Goal: Task Accomplishment & Management: Complete application form

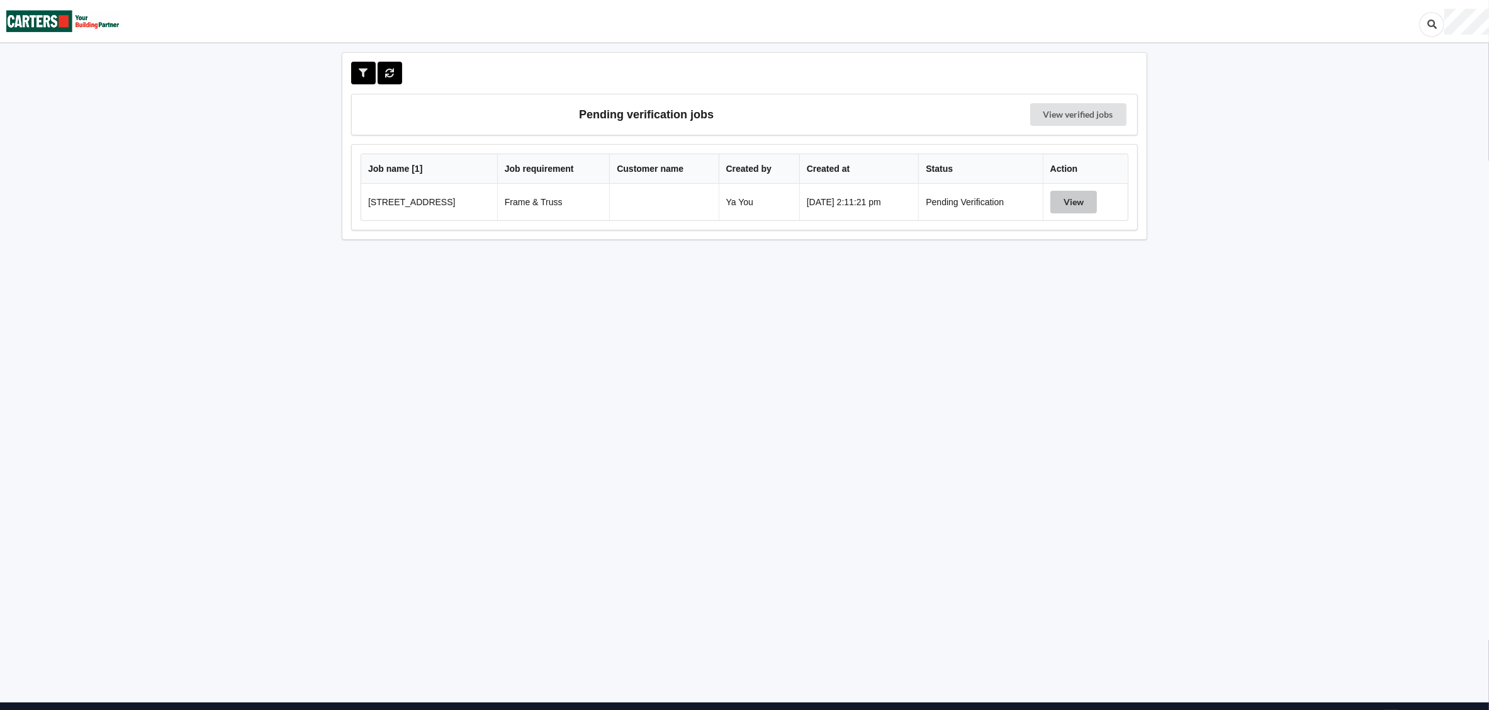
click at [1059, 200] on button "View" at bounding box center [1074, 202] width 47 height 23
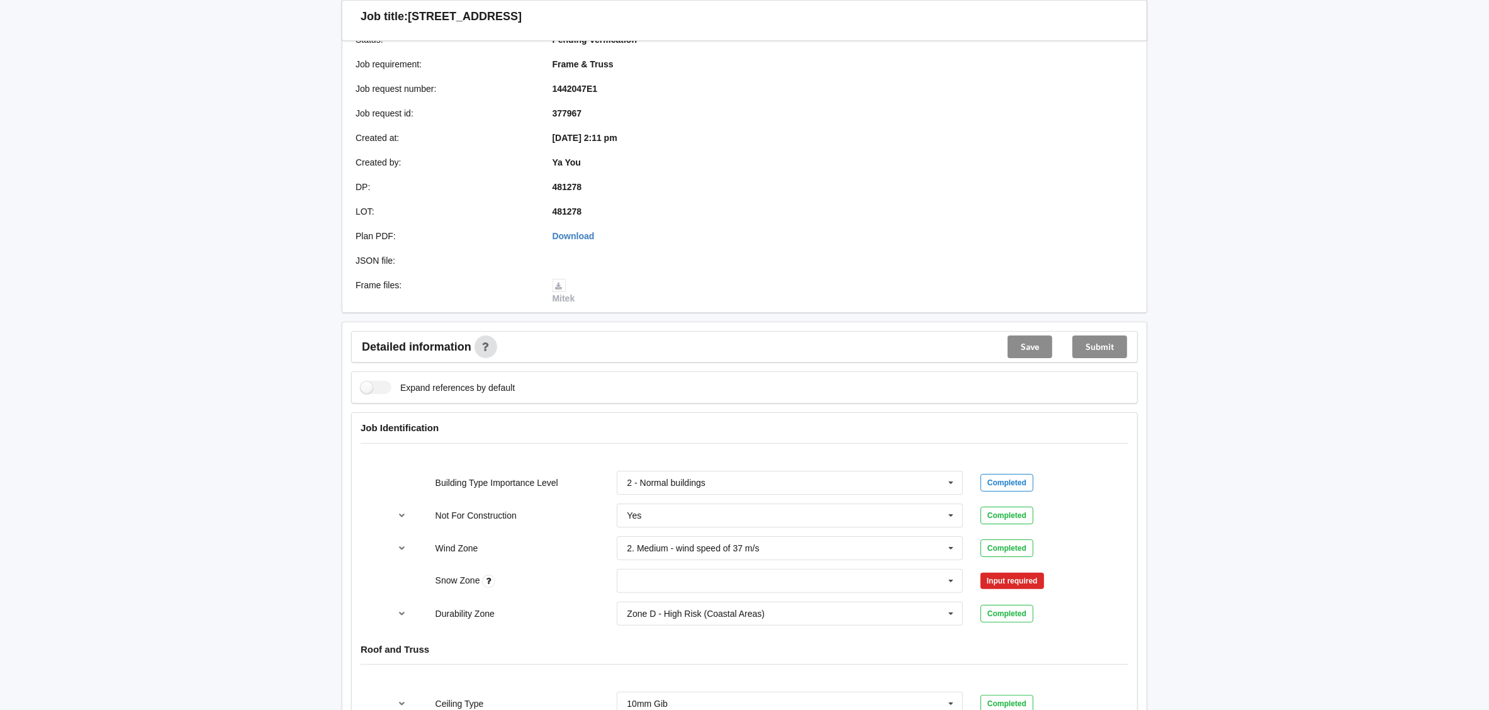
scroll to position [283, 0]
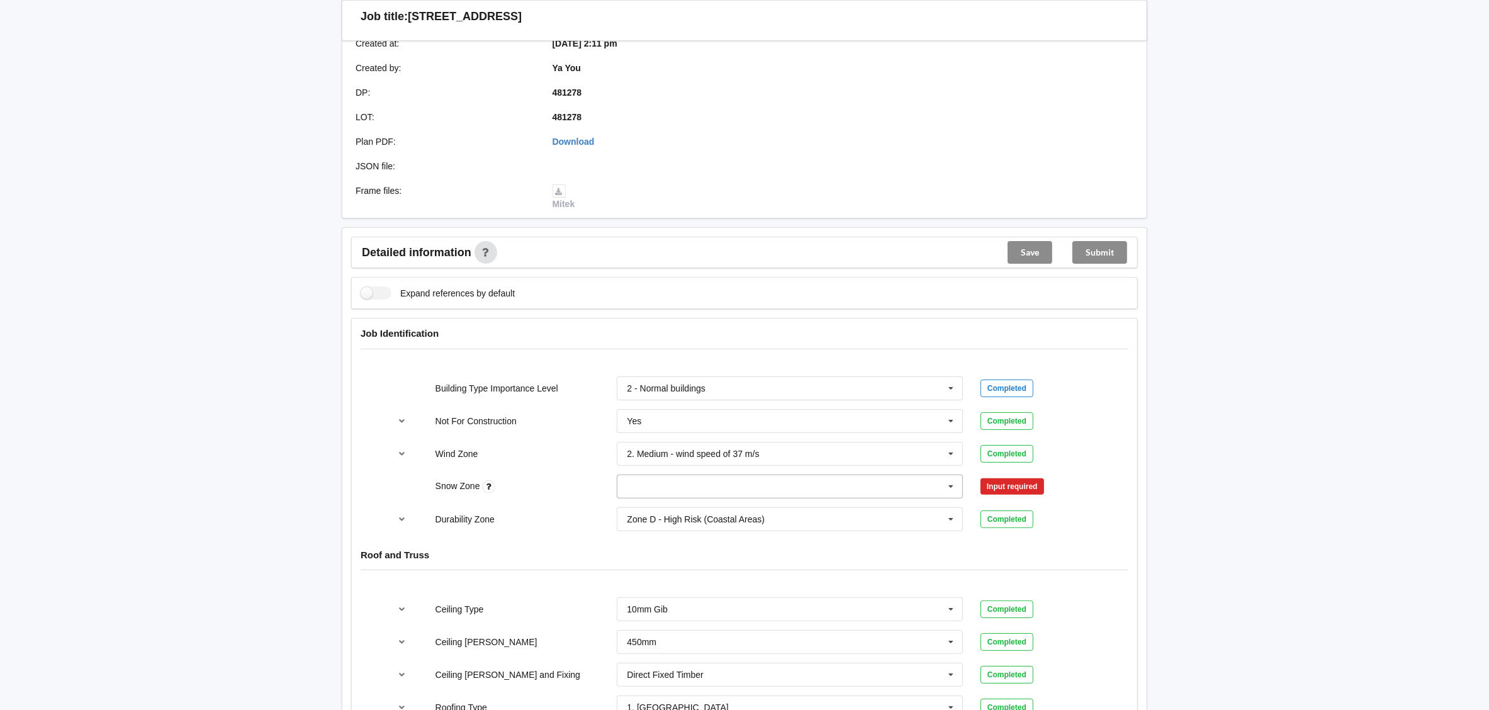
click at [829, 497] on input "text" at bounding box center [790, 486] width 345 height 23
click at [791, 513] on div "N0" at bounding box center [789, 509] width 345 height 23
click at [1023, 489] on button "Confirm input" at bounding box center [1018, 486] width 75 height 21
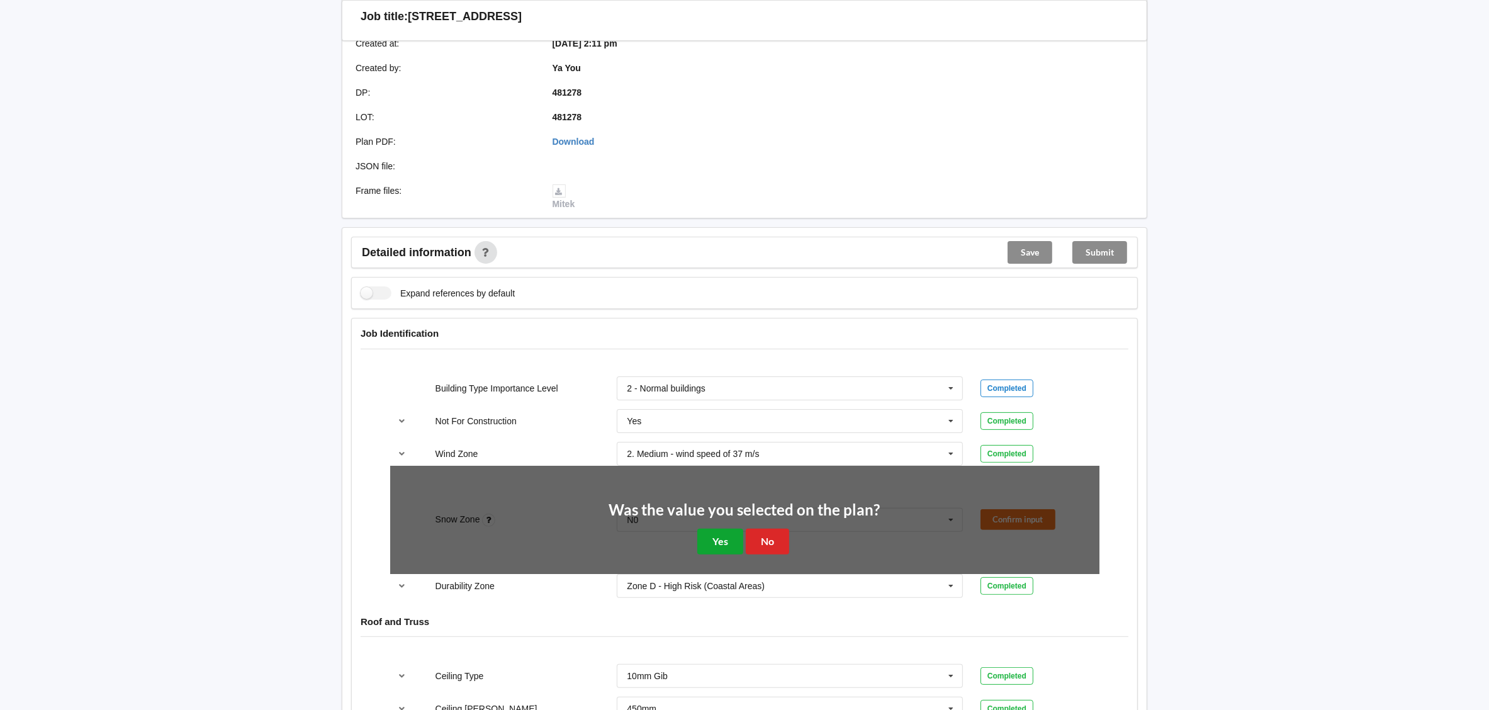
click at [712, 543] on button "Yes" at bounding box center [720, 542] width 46 height 26
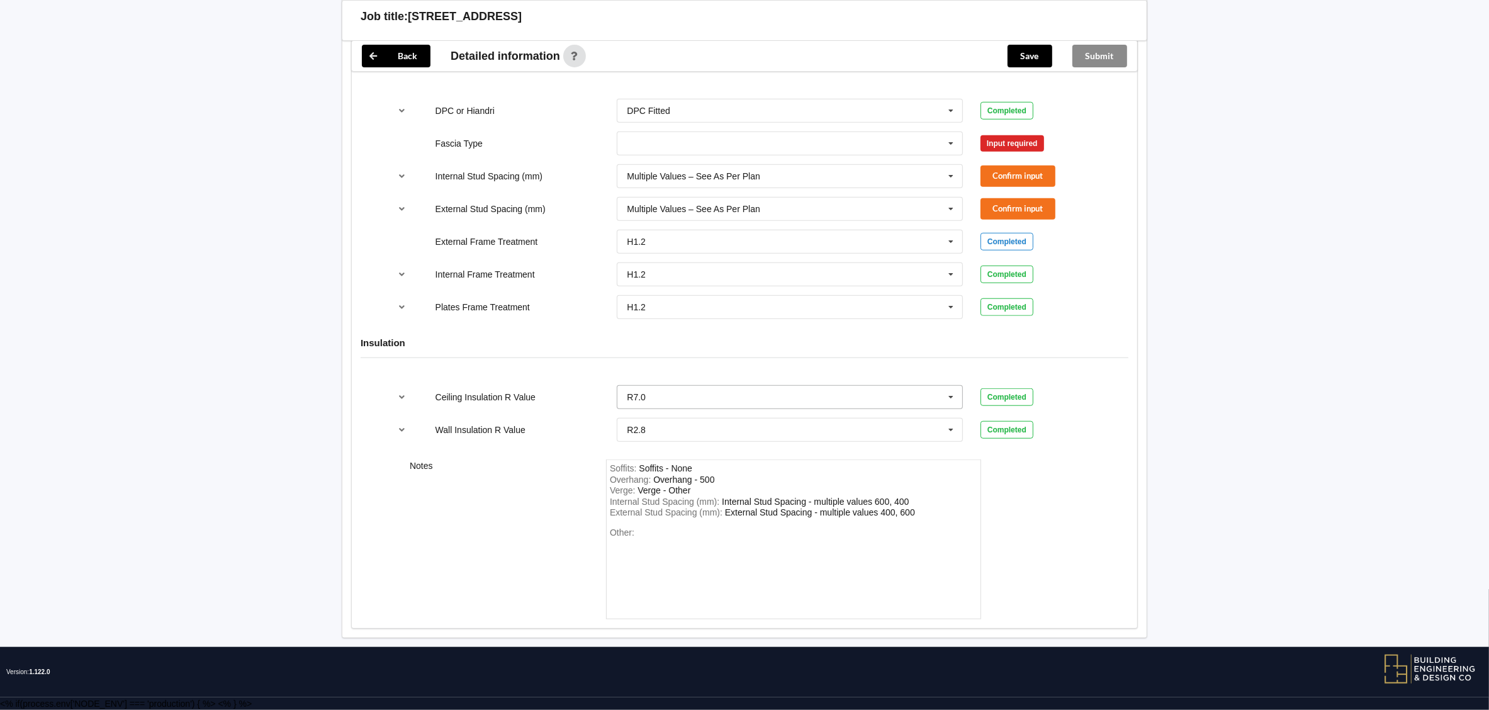
scroll to position [1339, 0]
click at [678, 529] on div "Other:" at bounding box center [794, 571] width 368 height 88
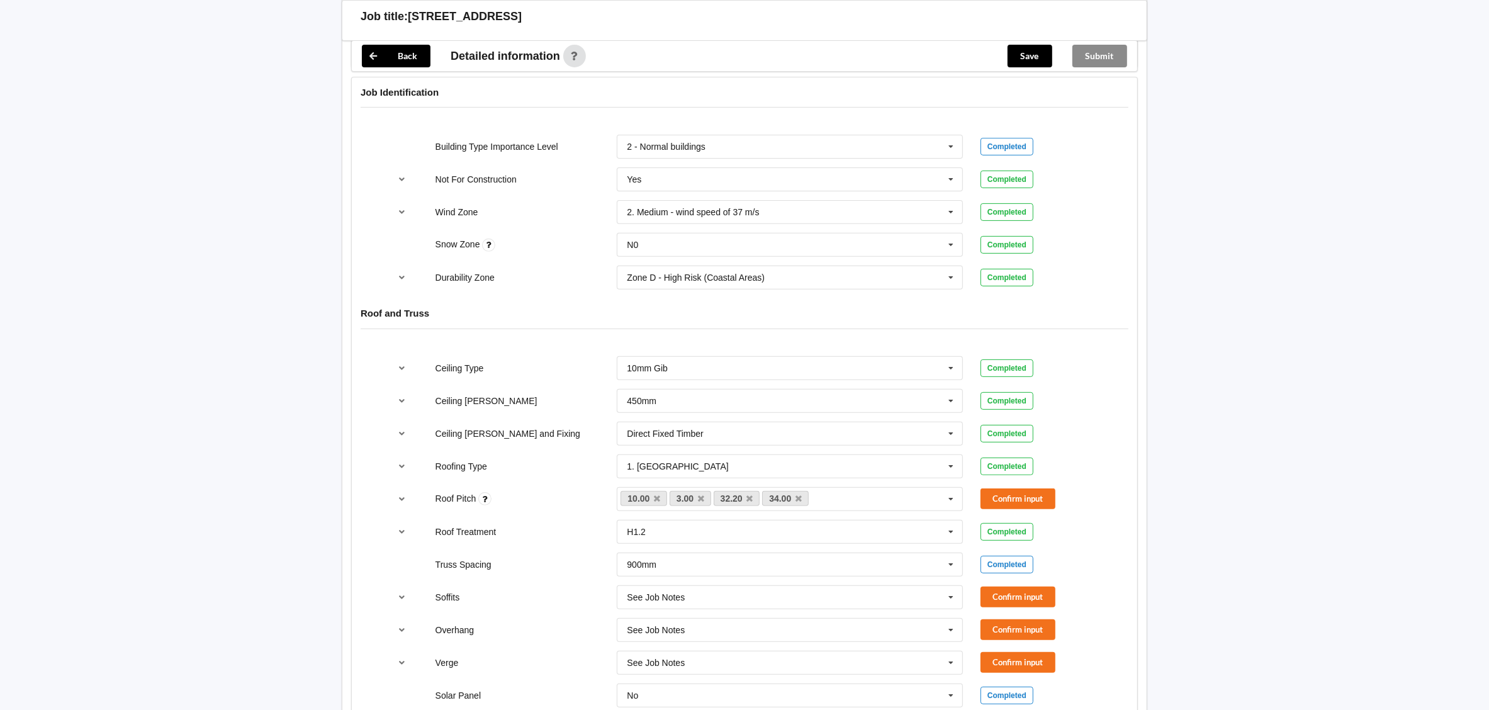
scroll to position [490, 0]
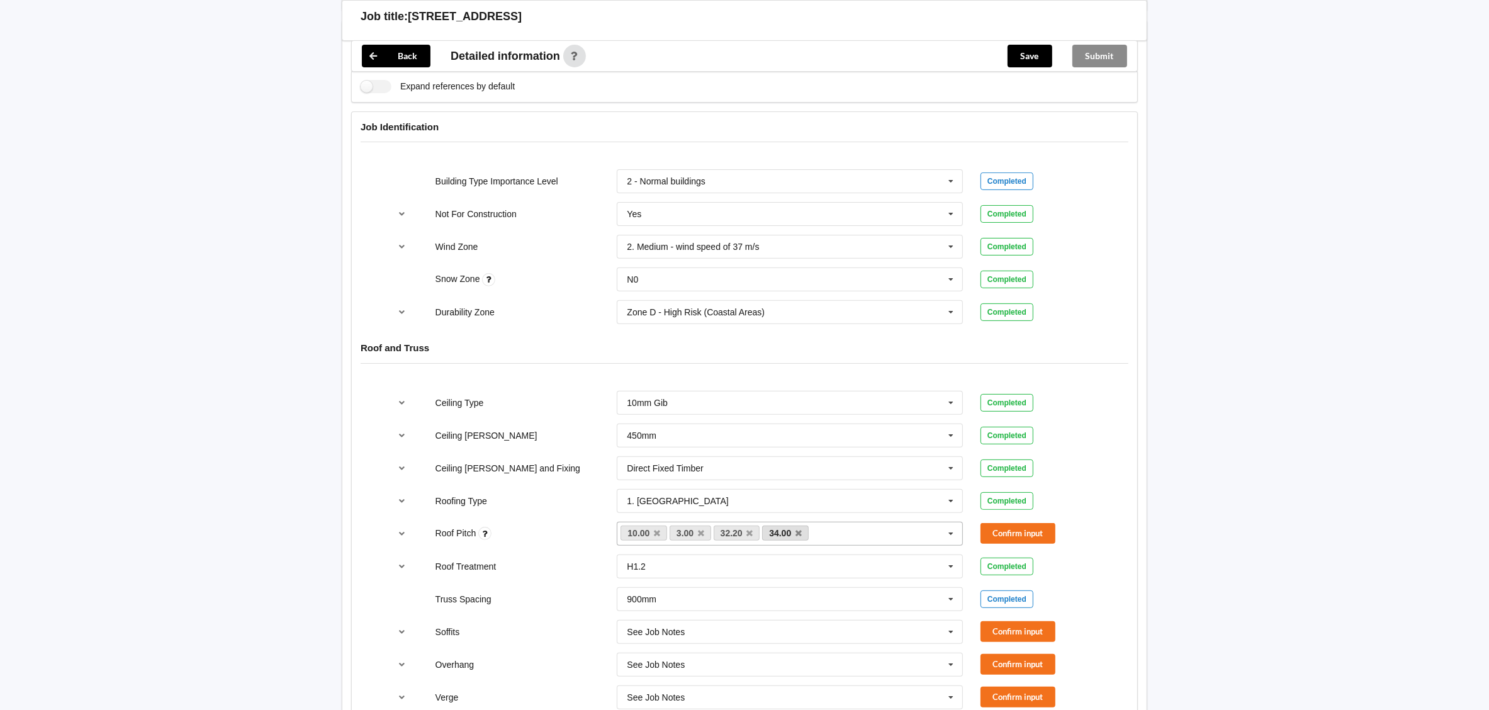
click at [752, 538] on icon at bounding box center [750, 533] width 6 height 8
click at [751, 536] on icon at bounding box center [750, 533] width 6 height 8
click at [1008, 541] on button "Confirm input" at bounding box center [1018, 533] width 75 height 21
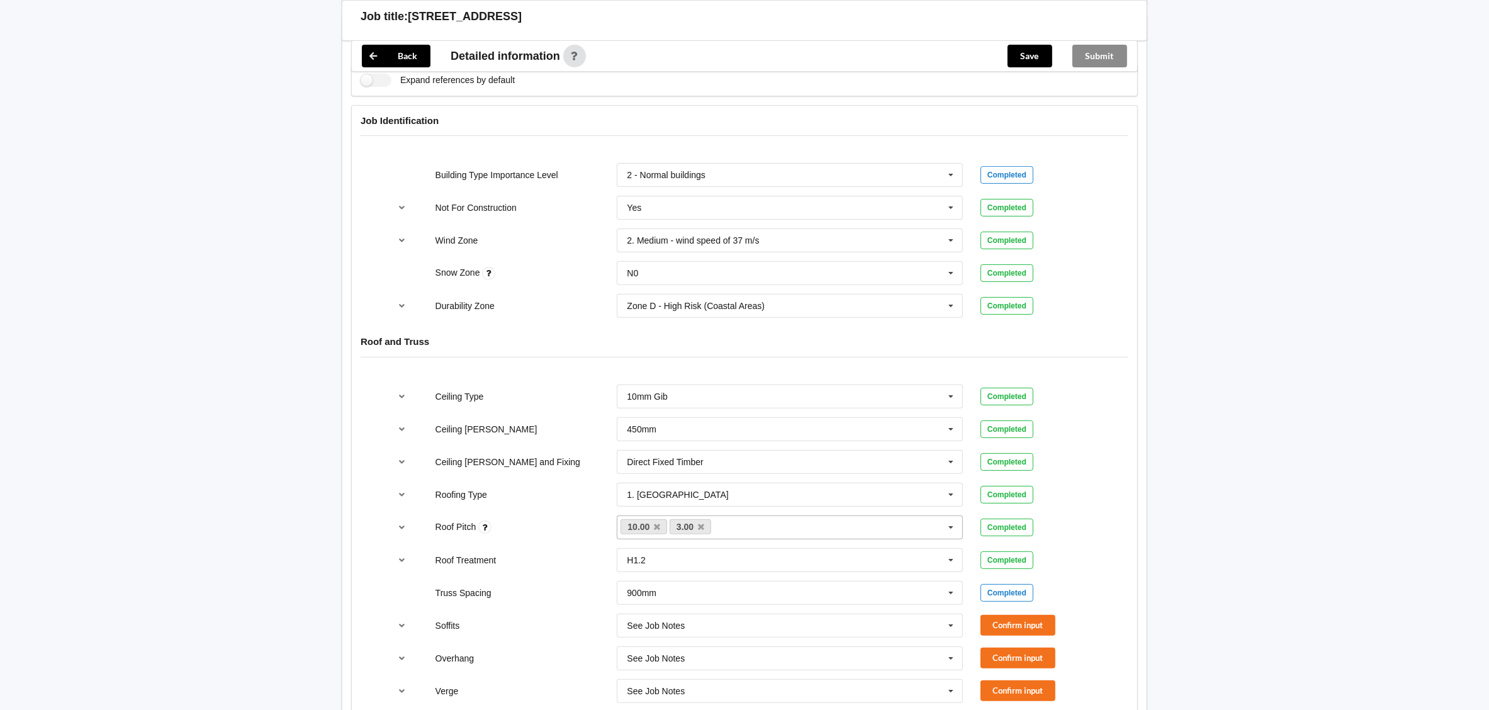
scroll to position [679, 0]
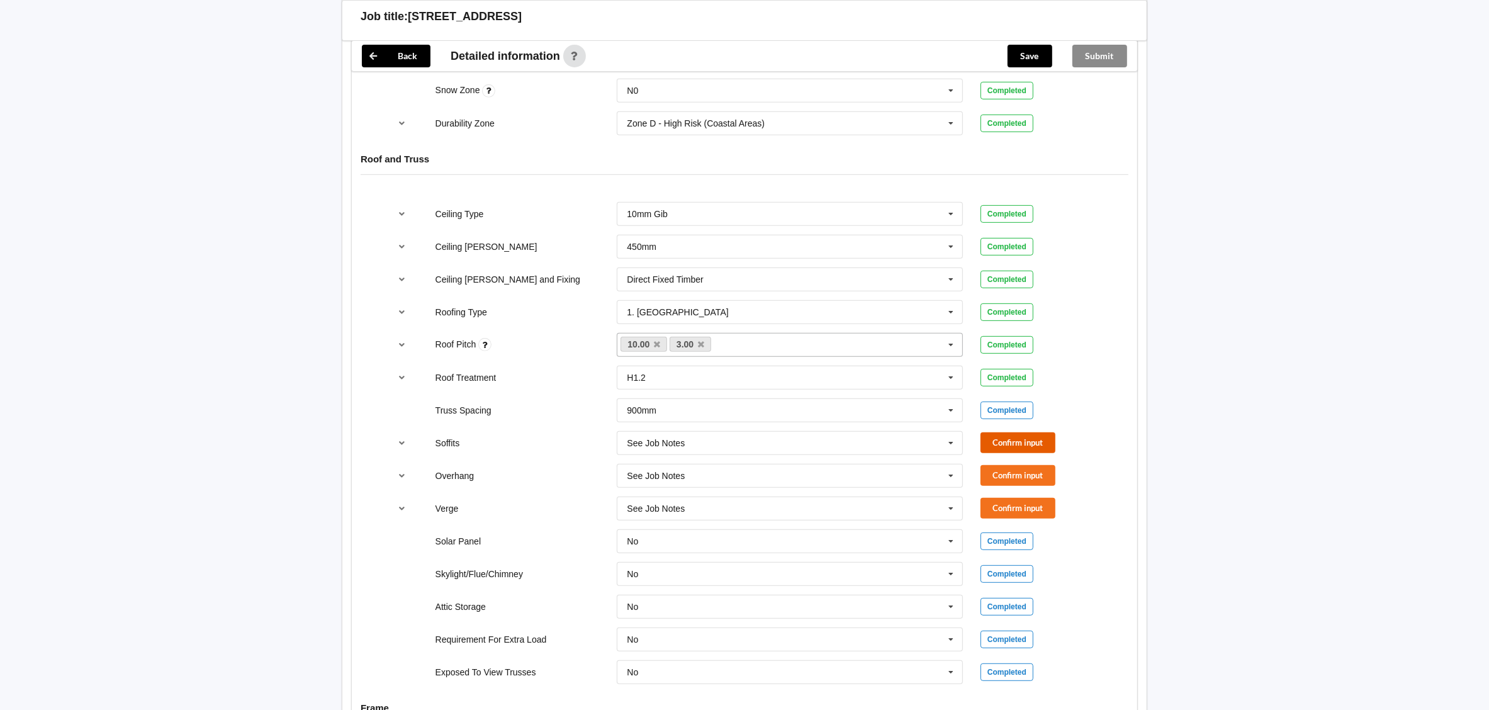
click at [1004, 446] on button "Confirm input" at bounding box center [1018, 442] width 75 height 21
drag, startPoint x: 1009, startPoint y: 480, endPoint x: 1012, endPoint y: 499, distance: 18.4
click at [1009, 480] on button "Confirm input" at bounding box center [1018, 475] width 75 height 21
click at [1014, 512] on button "Confirm input" at bounding box center [1018, 508] width 75 height 21
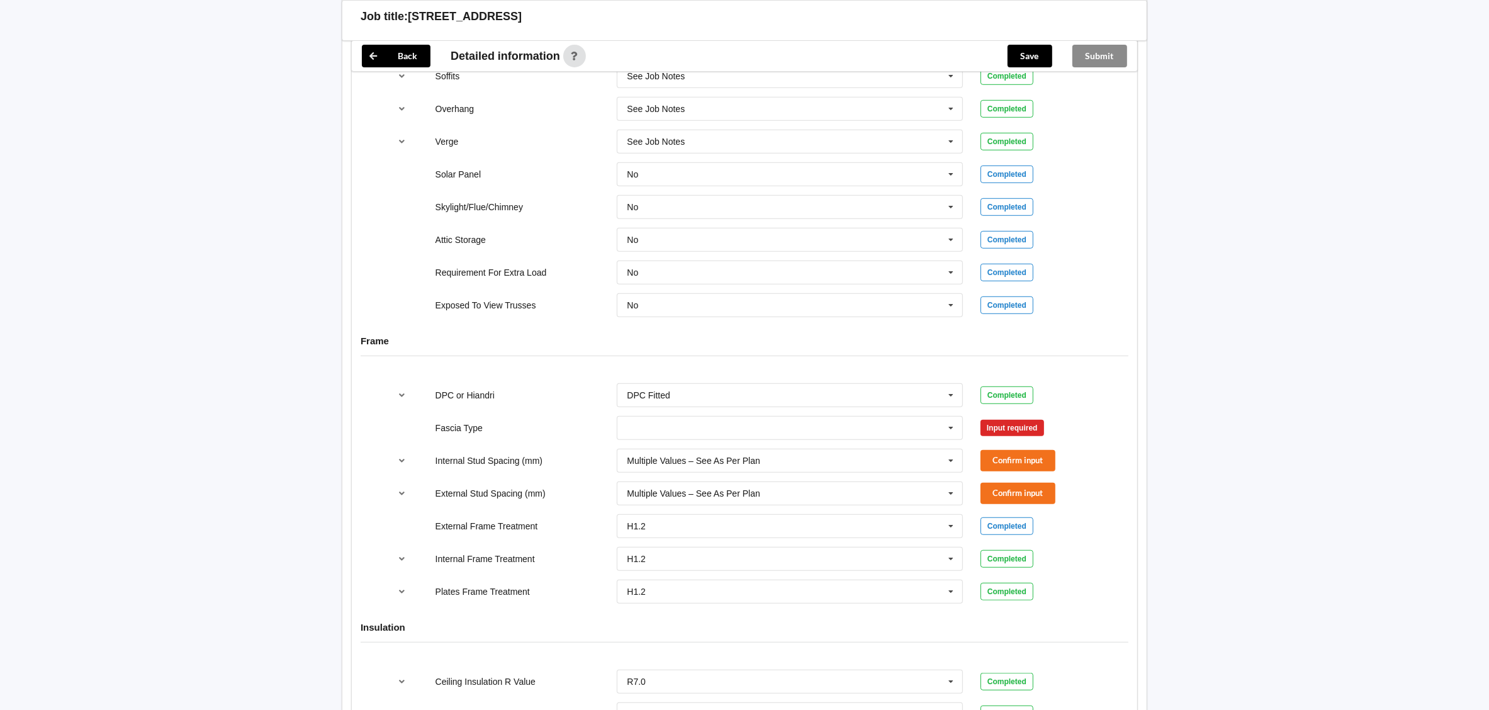
scroll to position [1151, 0]
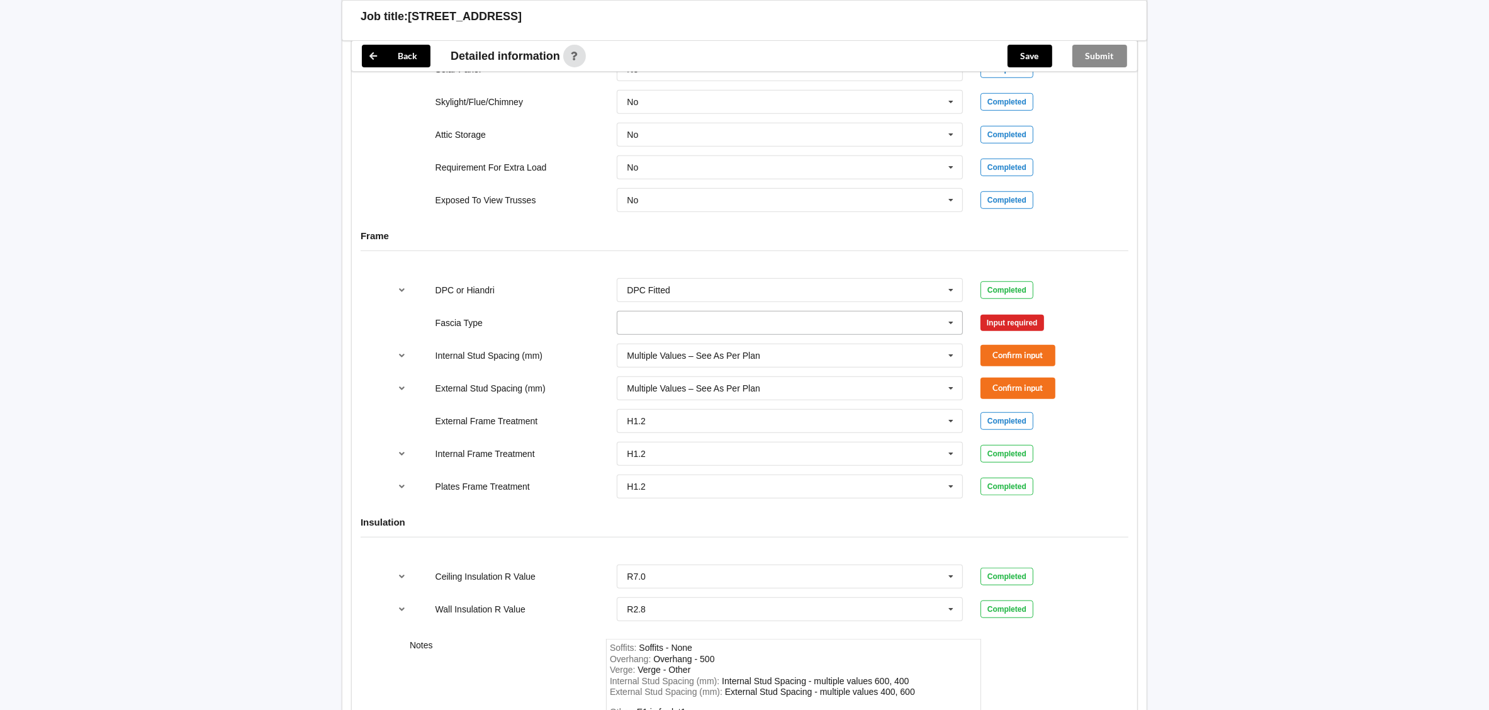
click at [882, 328] on input "text" at bounding box center [790, 323] width 345 height 23
click at [847, 400] on div "No Information" at bounding box center [789, 393] width 345 height 23
click at [1023, 329] on button "Confirm input" at bounding box center [1018, 322] width 75 height 21
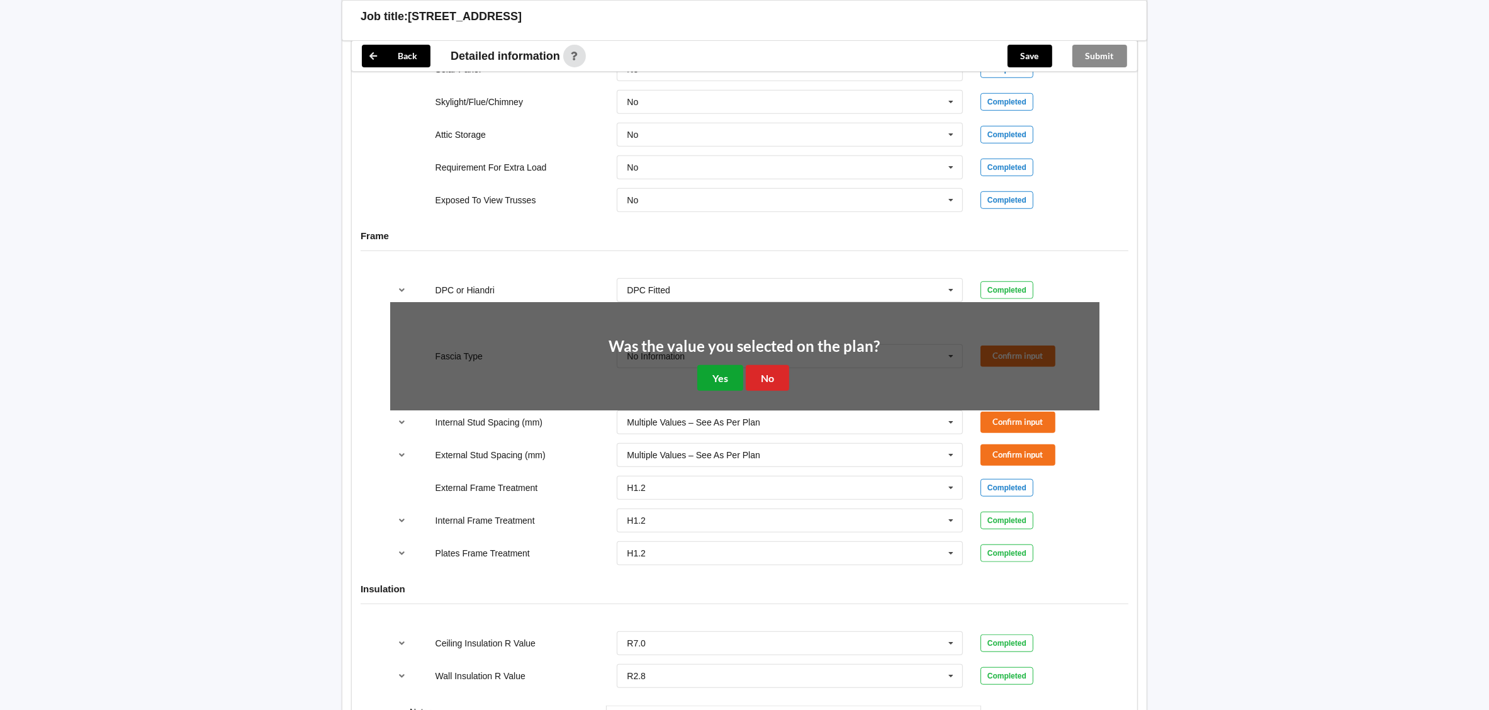
click at [715, 381] on button "Yes" at bounding box center [720, 378] width 46 height 26
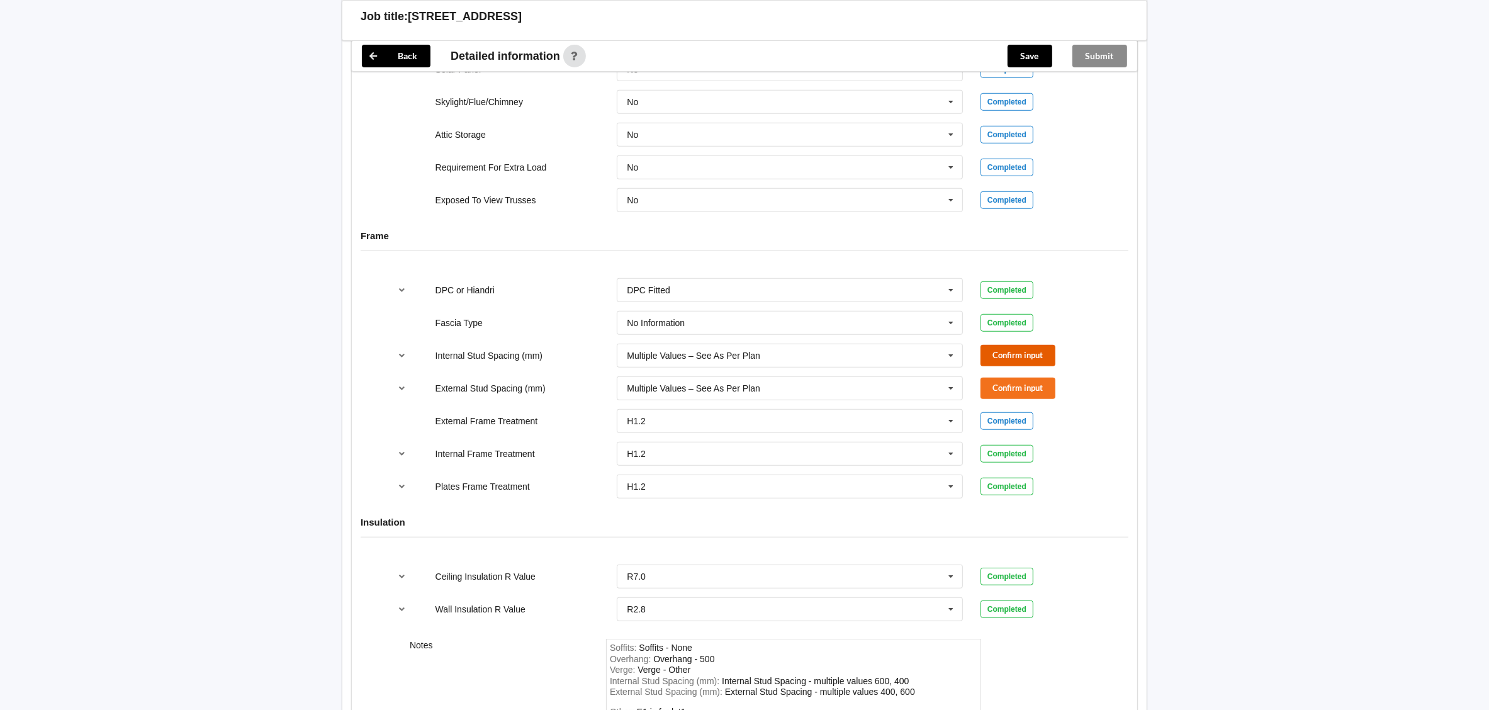
click at [1024, 365] on button "Confirm input" at bounding box center [1018, 355] width 75 height 21
click at [988, 395] on button "Confirm input" at bounding box center [1018, 388] width 75 height 21
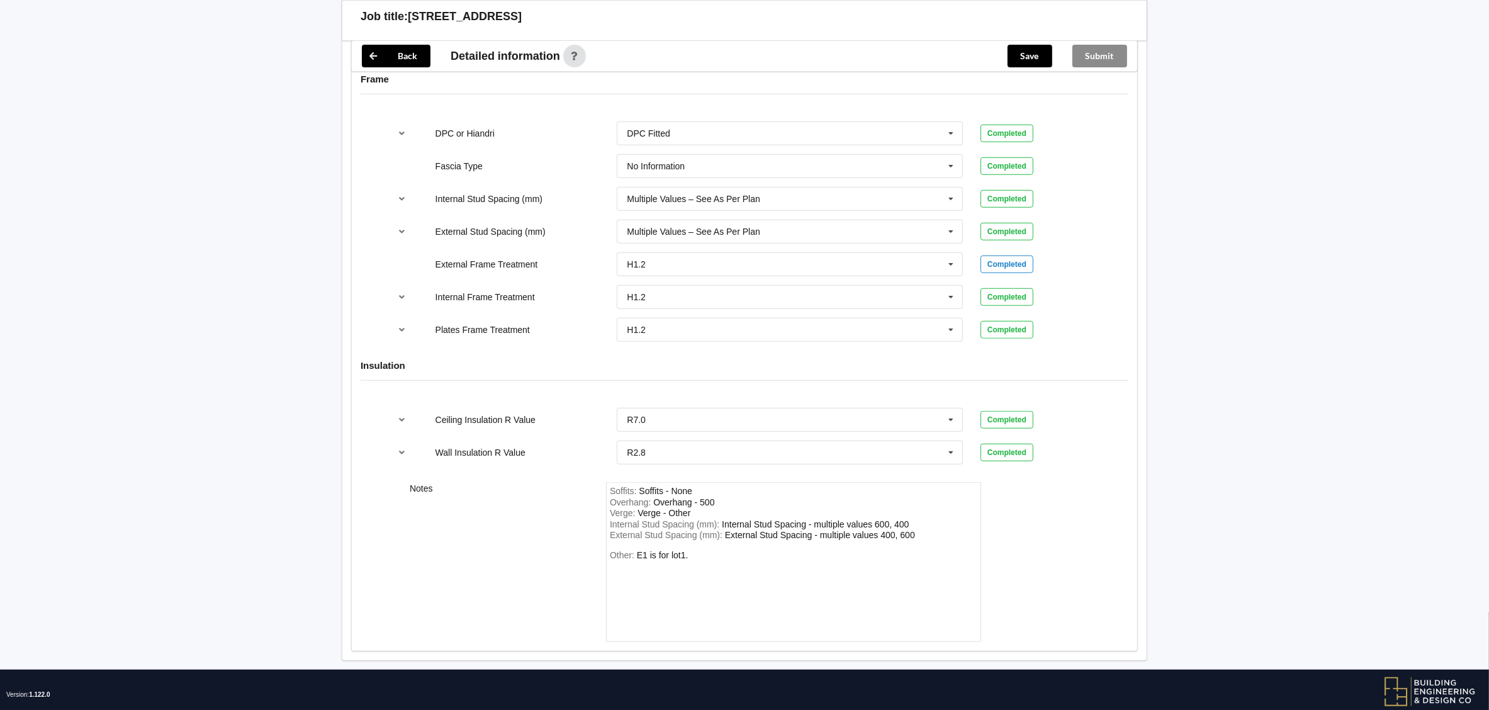
scroll to position [1340, 0]
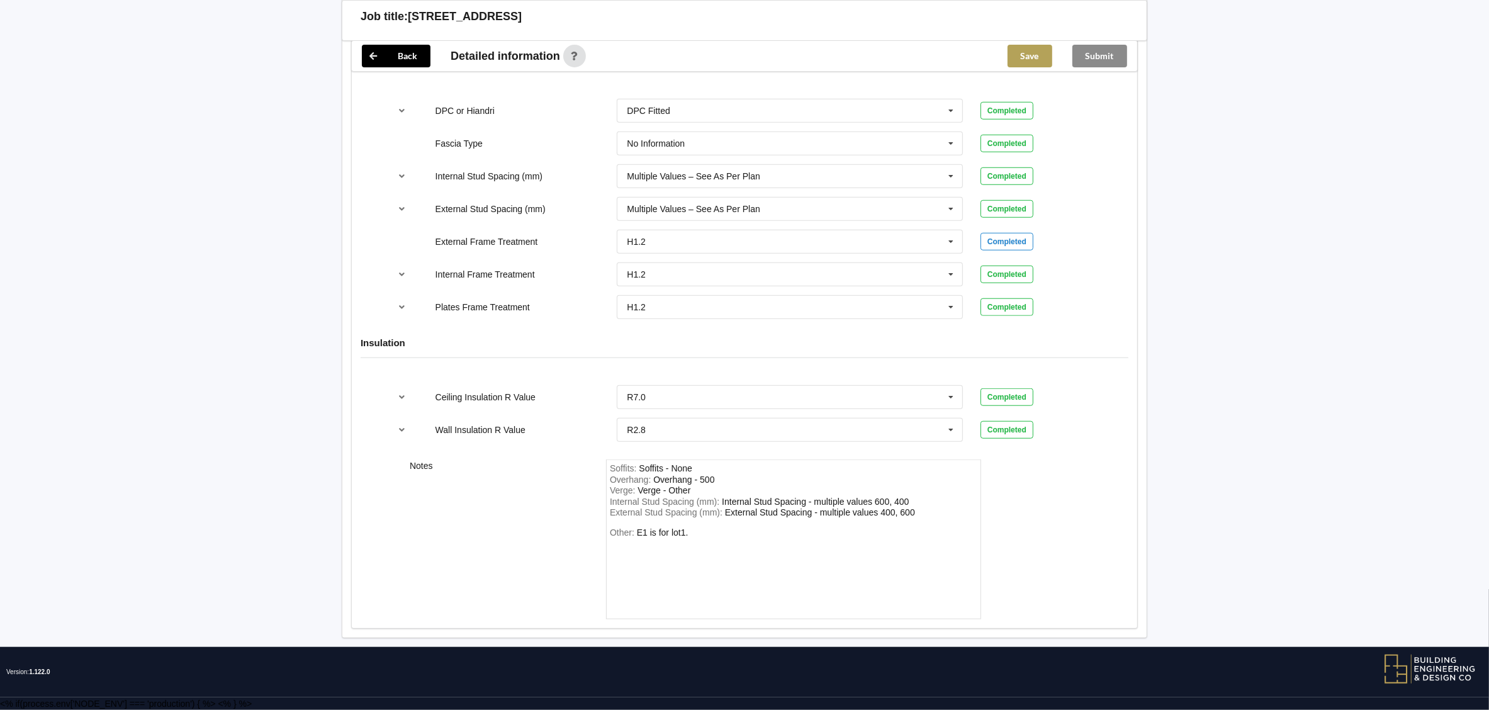
click at [1011, 47] on button "Save" at bounding box center [1030, 56] width 45 height 23
click at [1089, 59] on button "Submit" at bounding box center [1100, 56] width 55 height 23
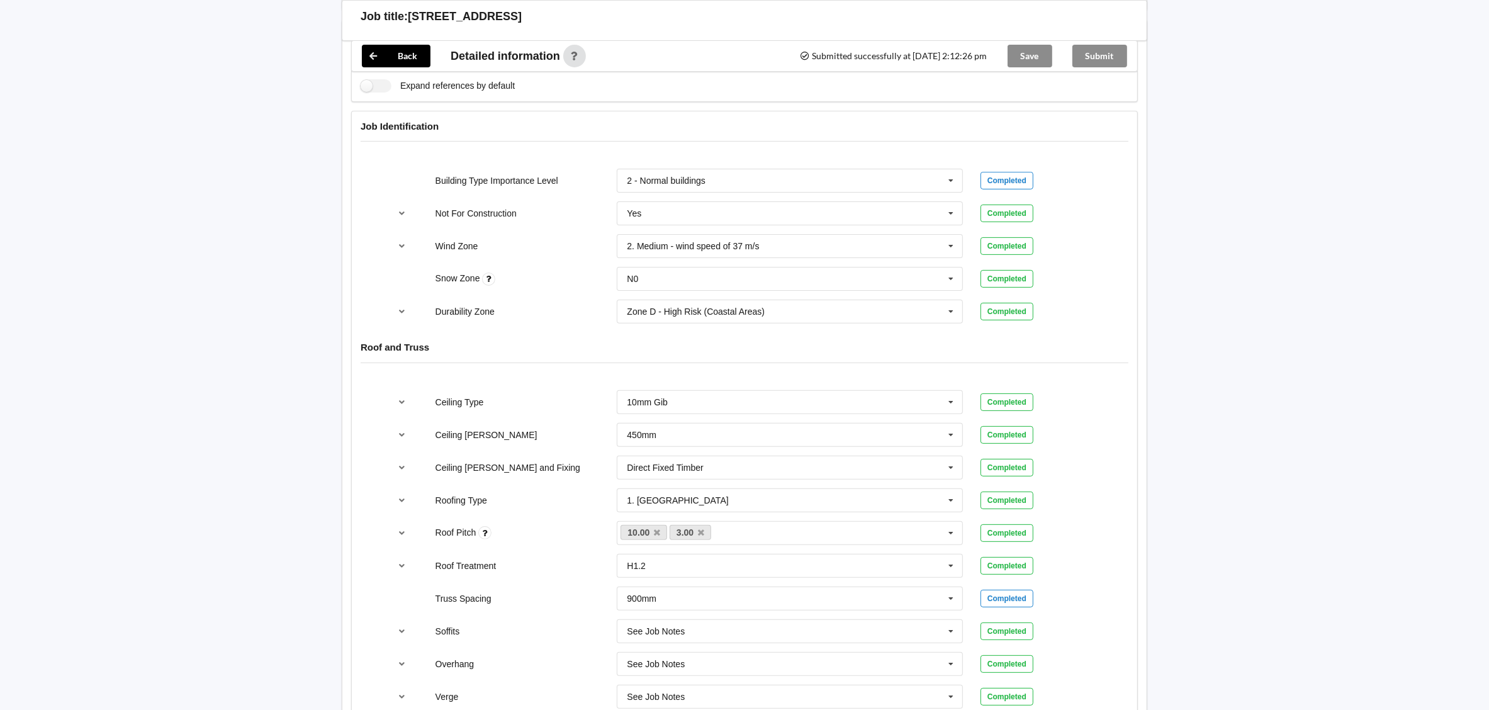
scroll to position [0, 0]
